Goal: Task Accomplishment & Management: Manage account settings

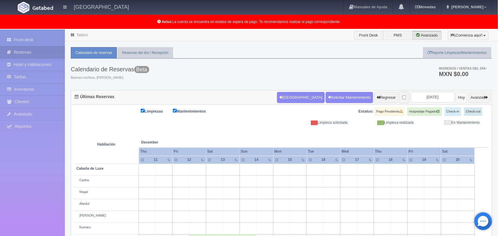
click at [456, 95] on button "Hoy" at bounding box center [462, 97] width 12 height 11
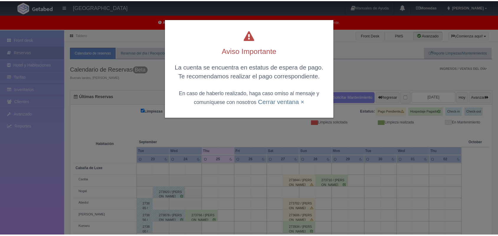
scroll to position [82, 0]
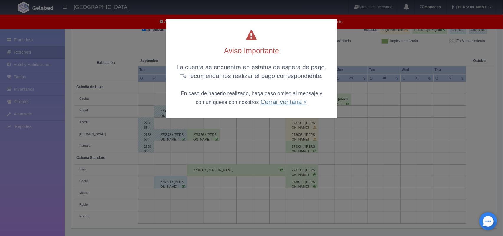
click at [285, 99] on link "Cerrar ventana ×" at bounding box center [284, 102] width 47 height 7
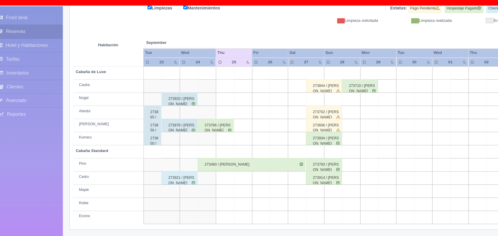
scroll to position [80, 0]
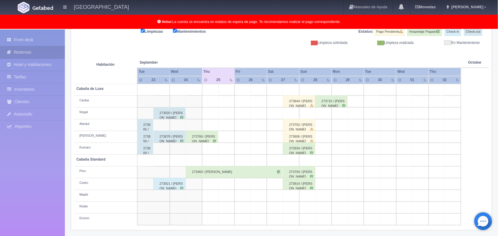
click at [173, 186] on div "273921 / Edgar Perez Huerta" at bounding box center [169, 184] width 32 height 12
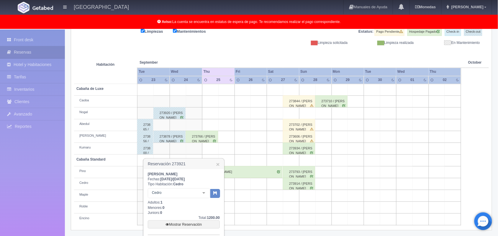
scroll to position [124, 0]
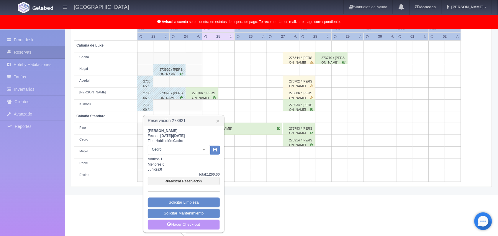
click at [195, 223] on link "Hacer Check-out" at bounding box center [184, 225] width 72 height 10
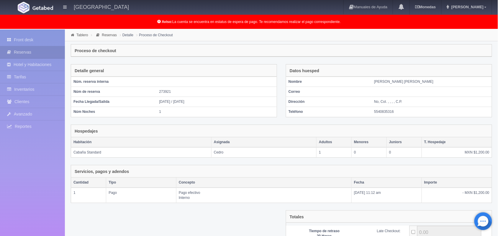
scroll to position [64, 0]
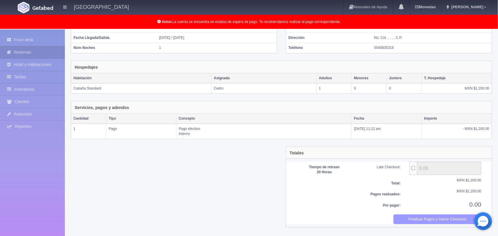
click at [427, 224] on button "Finalizar Pagos y Hacer Checkout" at bounding box center [437, 220] width 88 height 10
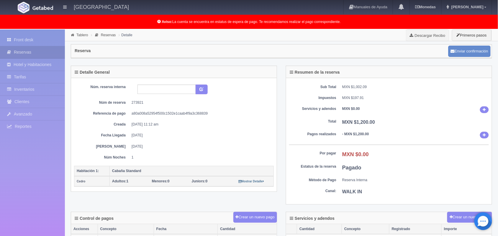
click at [38, 43] on link "Front desk" at bounding box center [32, 40] width 65 height 12
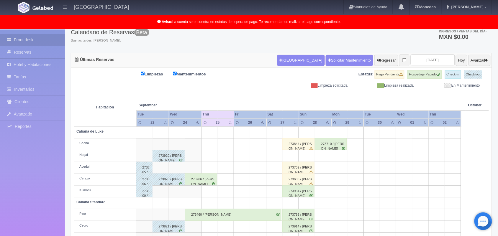
scroll to position [37, 0]
click at [470, 60] on button "Avanzar" at bounding box center [479, 60] width 22 height 11
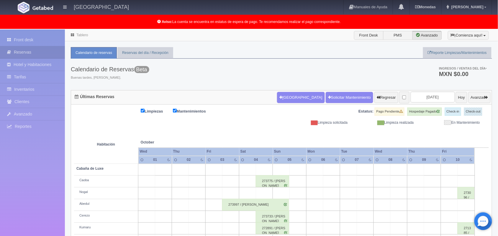
click at [472, 61] on ul "Ingresos / Ventas del día * MXN $0.00" at bounding box center [459, 72] width 65 height 26
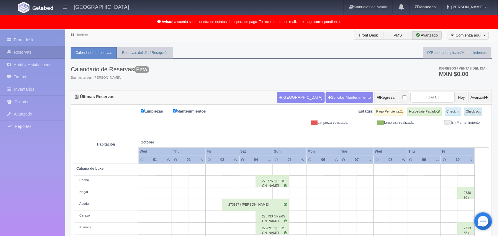
click at [472, 61] on ul "Ingresos / Ventas del día * MXN $0.00" at bounding box center [459, 72] width 65 height 26
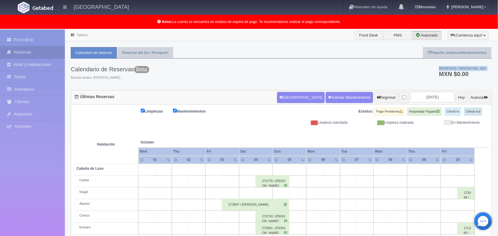
click at [471, 61] on ul "Ingresos / Ventas del día * MXN $0.00" at bounding box center [459, 72] width 65 height 26
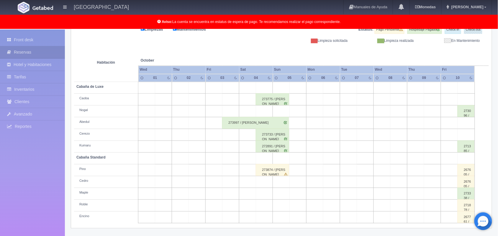
click at [280, 123] on div "273997 / Azael Augusto cornelio Perez" at bounding box center [255, 123] width 67 height 12
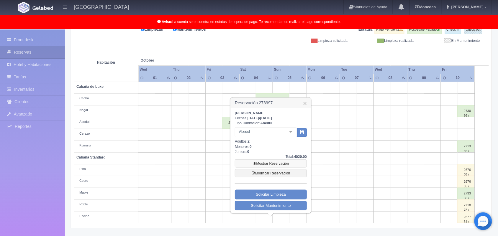
click at [279, 162] on link "Mostrar Reservación" at bounding box center [271, 164] width 72 height 8
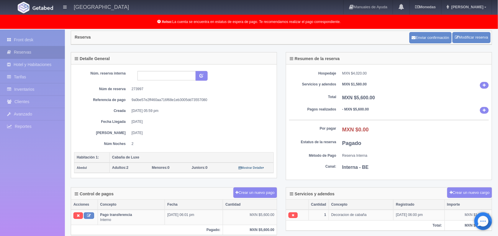
scroll to position [14, 0]
click at [235, 127] on div "Núm. reserva interna Núm de reserva 273997 Referencia de pago 9a0be57e2ff460aa7…" at bounding box center [174, 109] width 200 height 76
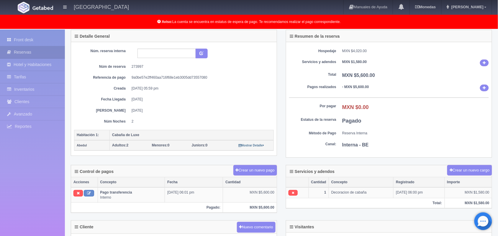
scroll to position [0, 0]
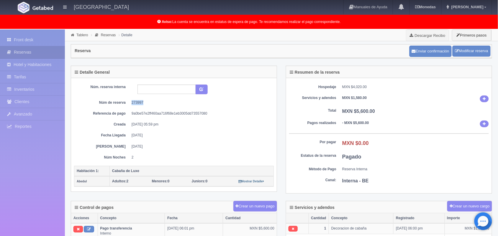
drag, startPoint x: 145, startPoint y: 101, endPoint x: 127, endPoint y: 103, distance: 17.2
click at [127, 103] on dl "Núm de reserva 273997" at bounding box center [173, 102] width 191 height 5
copy dd "273997"
click at [43, 35] on link "Front desk" at bounding box center [32, 40] width 65 height 12
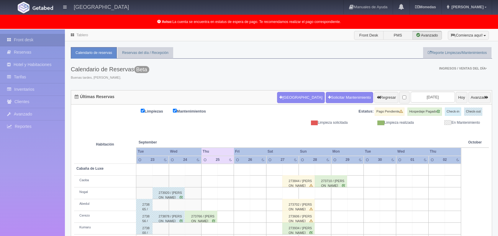
scroll to position [82, 0]
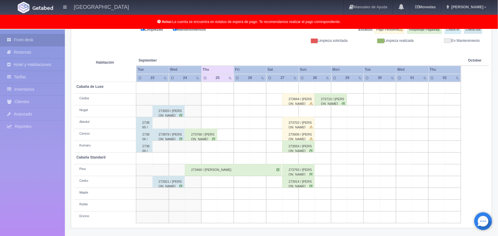
click at [210, 135] on div "273766 / [PERSON_NAME]" at bounding box center [201, 135] width 32 height 12
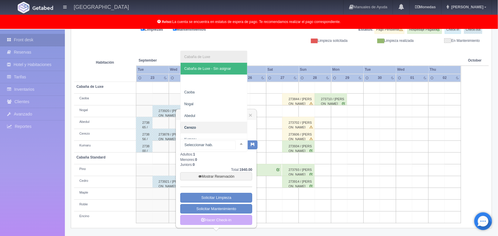
click at [236, 146] on div at bounding box center [241, 144] width 12 height 9
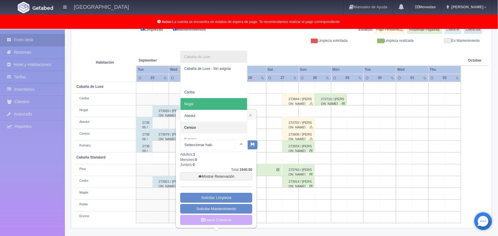
click at [227, 101] on span "Nogal" at bounding box center [214, 104] width 67 height 12
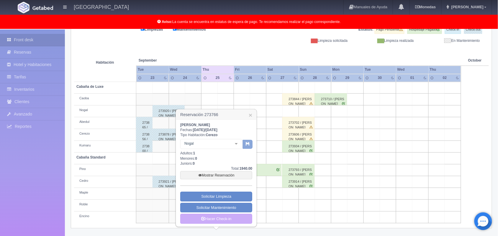
click at [244, 143] on button "button" at bounding box center [248, 144] width 10 height 9
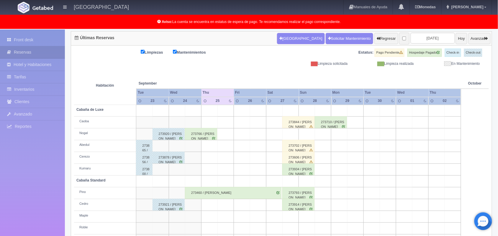
scroll to position [59, 0]
